Goal: Information Seeking & Learning: Learn about a topic

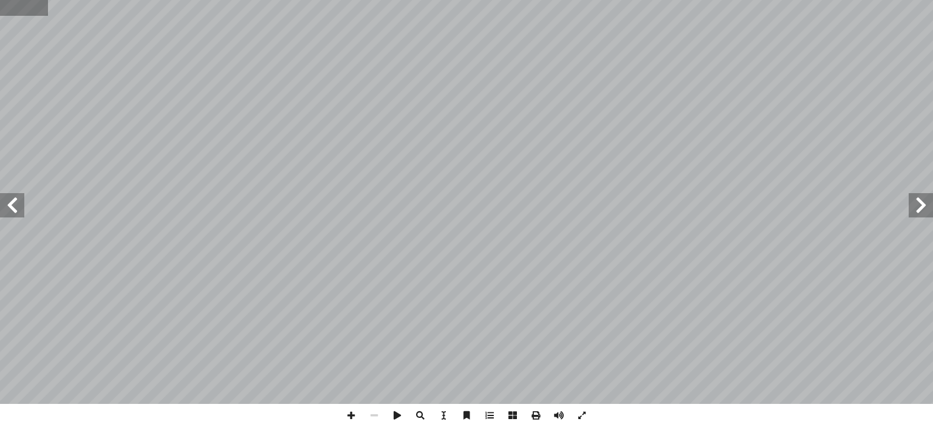
click at [16, 7] on input "text" at bounding box center [24, 8] width 48 height 16
type input "**"
click at [915, 203] on span at bounding box center [920, 205] width 24 height 24
click at [559, 413] on span at bounding box center [558, 415] width 23 height 23
